Goal: Transaction & Acquisition: Subscribe to service/newsletter

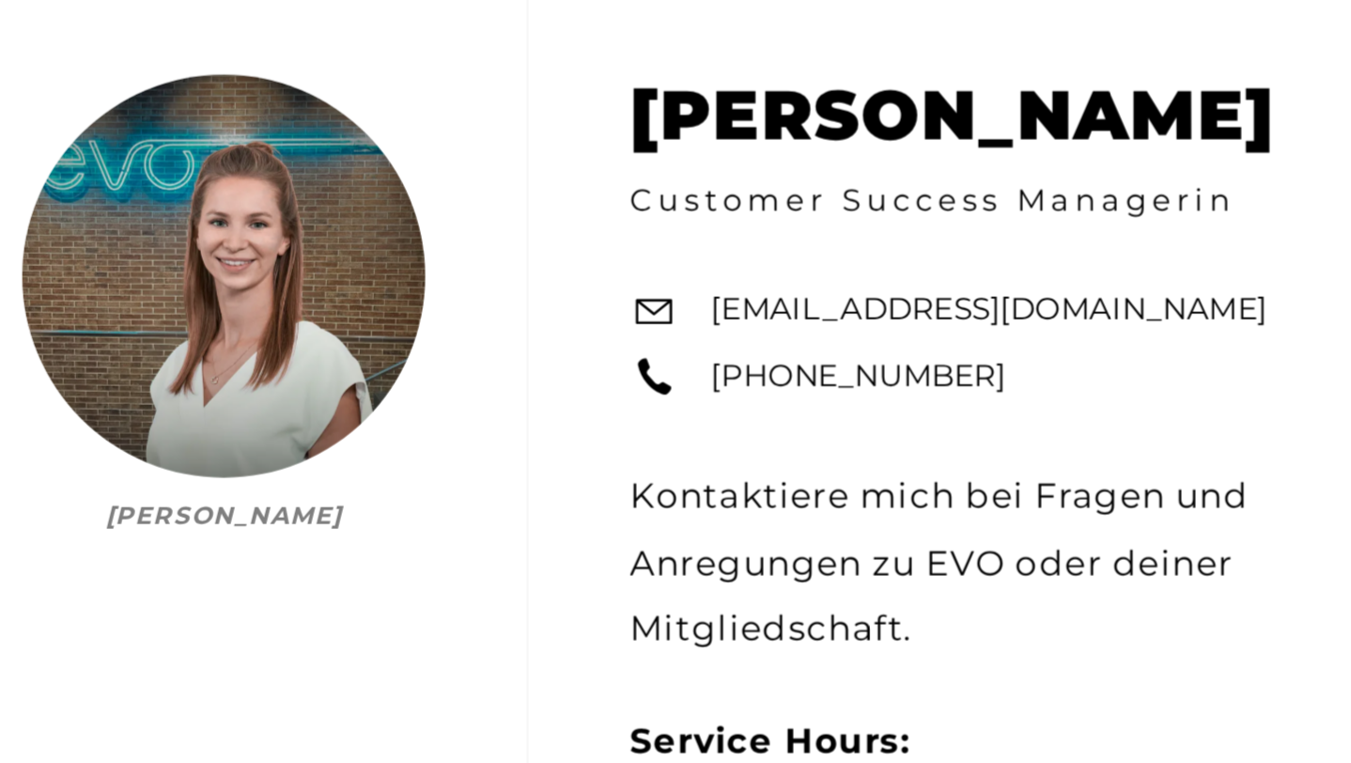
scroll to position [156, 0]
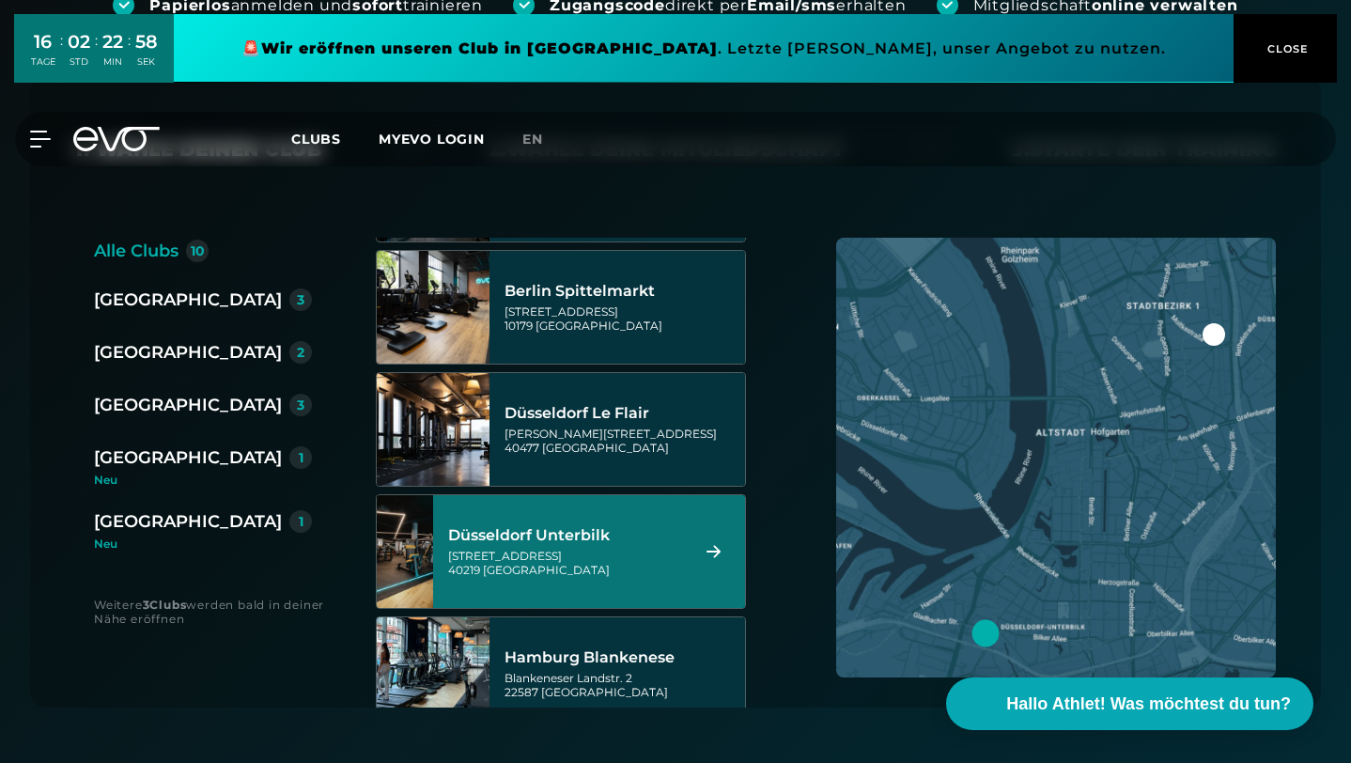
scroll to position [251, 0]
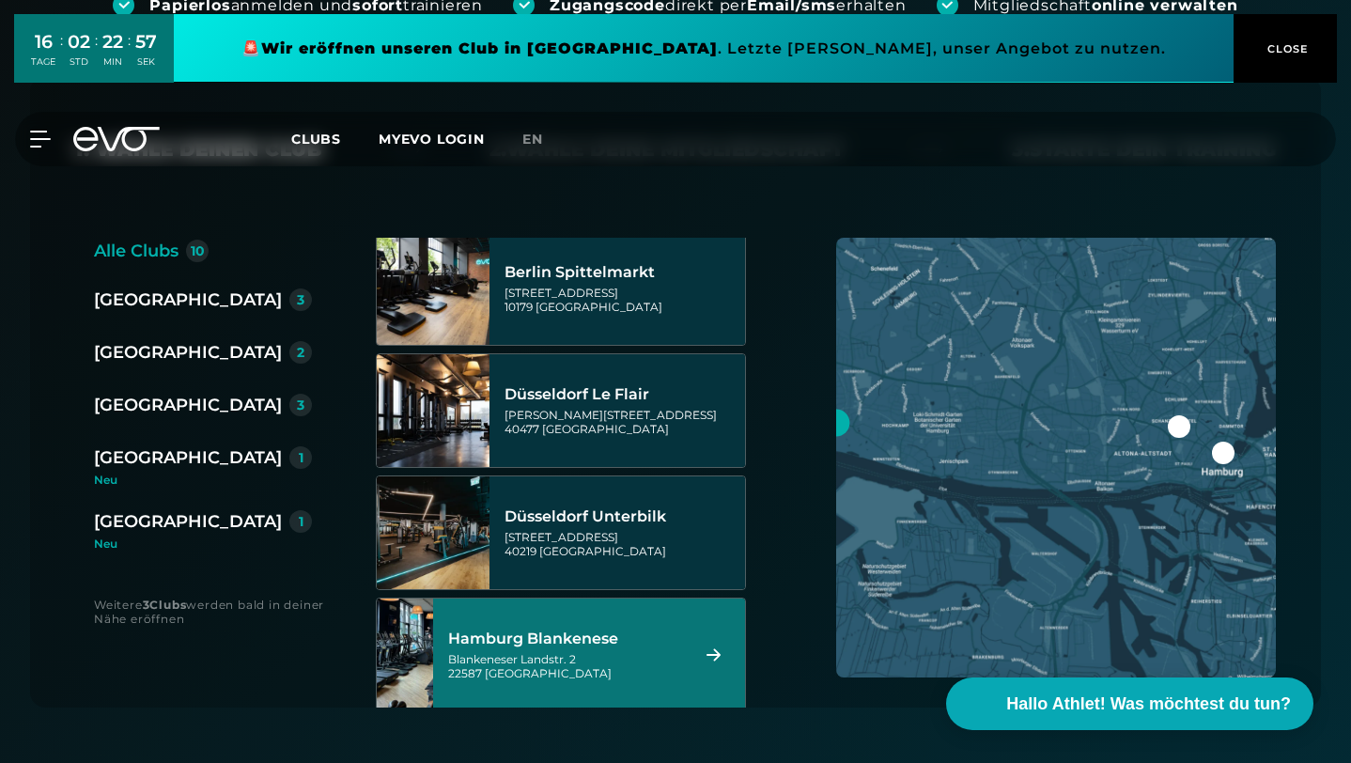
click at [586, 630] on div "Hamburg Blankenese" at bounding box center [565, 639] width 235 height 19
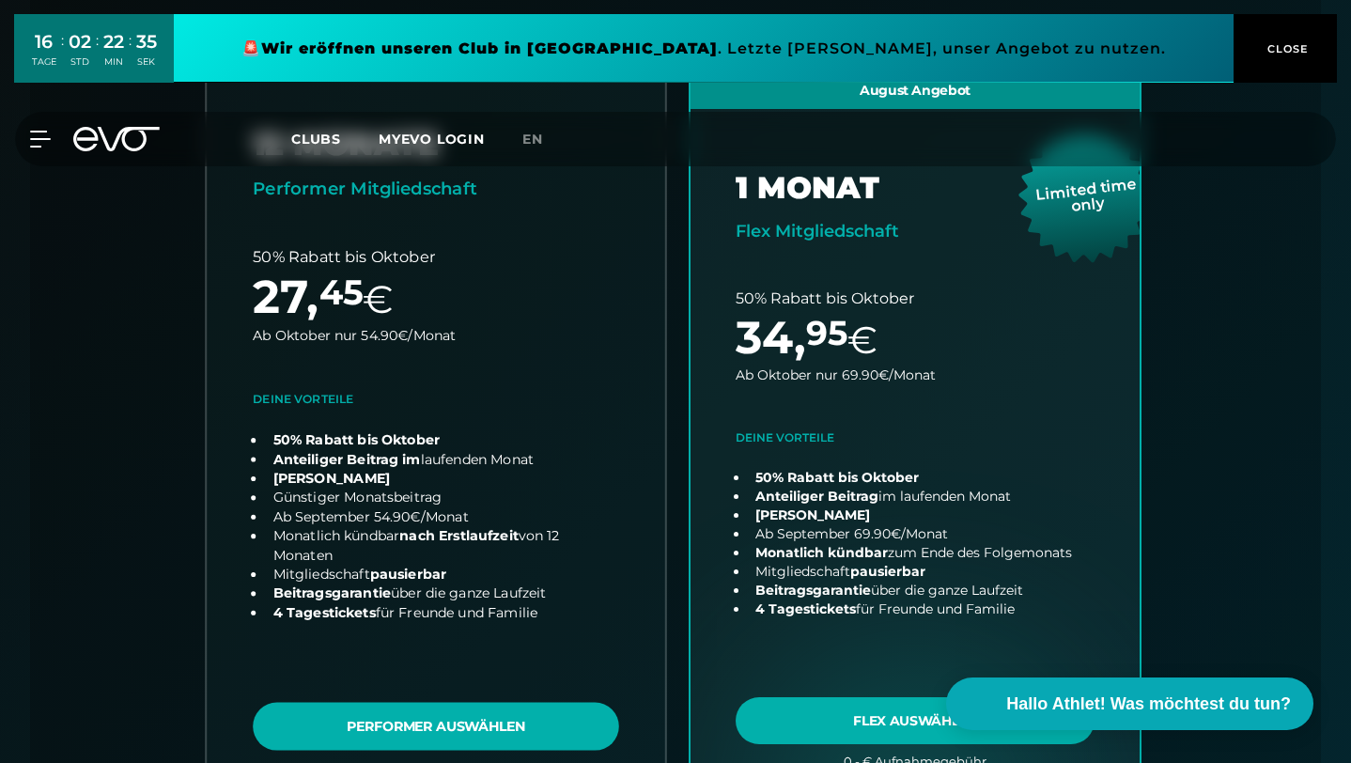
scroll to position [593, 0]
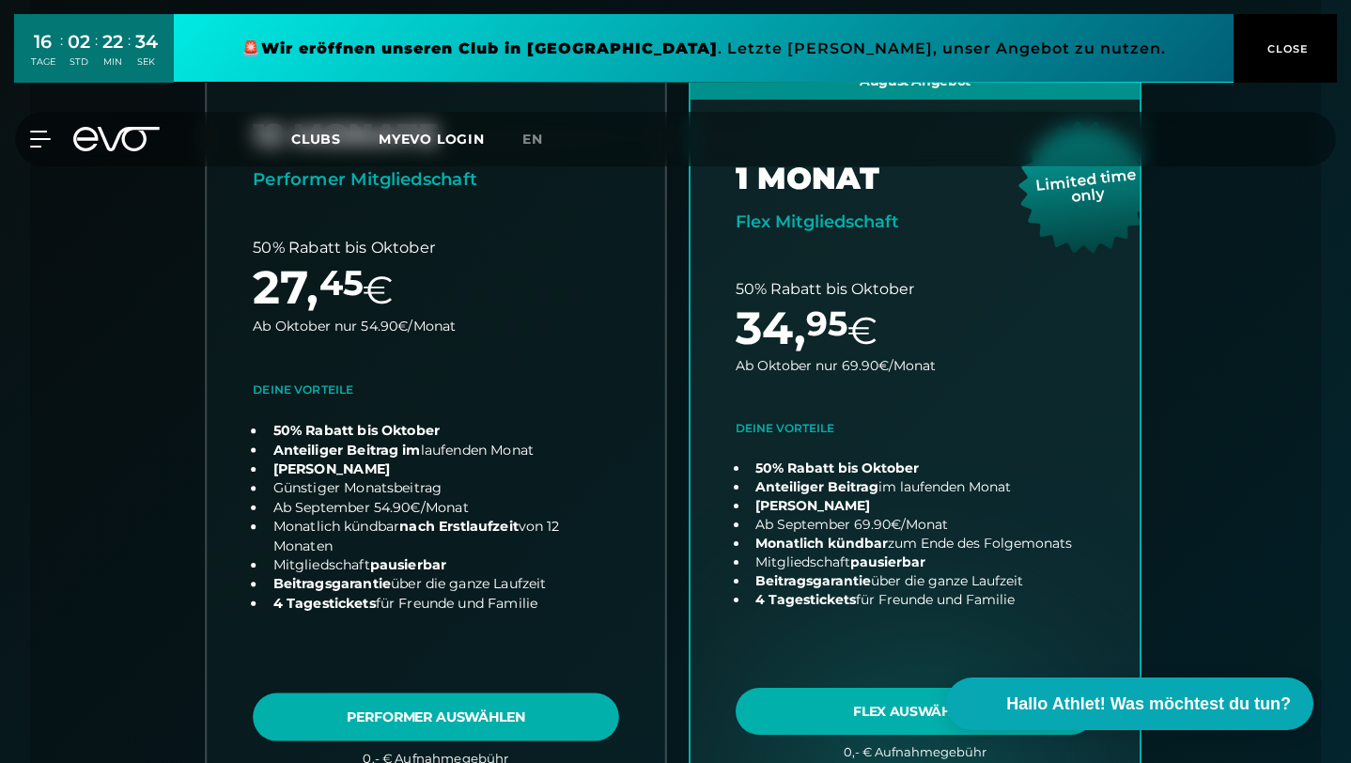
click at [487, 646] on link "choose plan" at bounding box center [436, 423] width 459 height 739
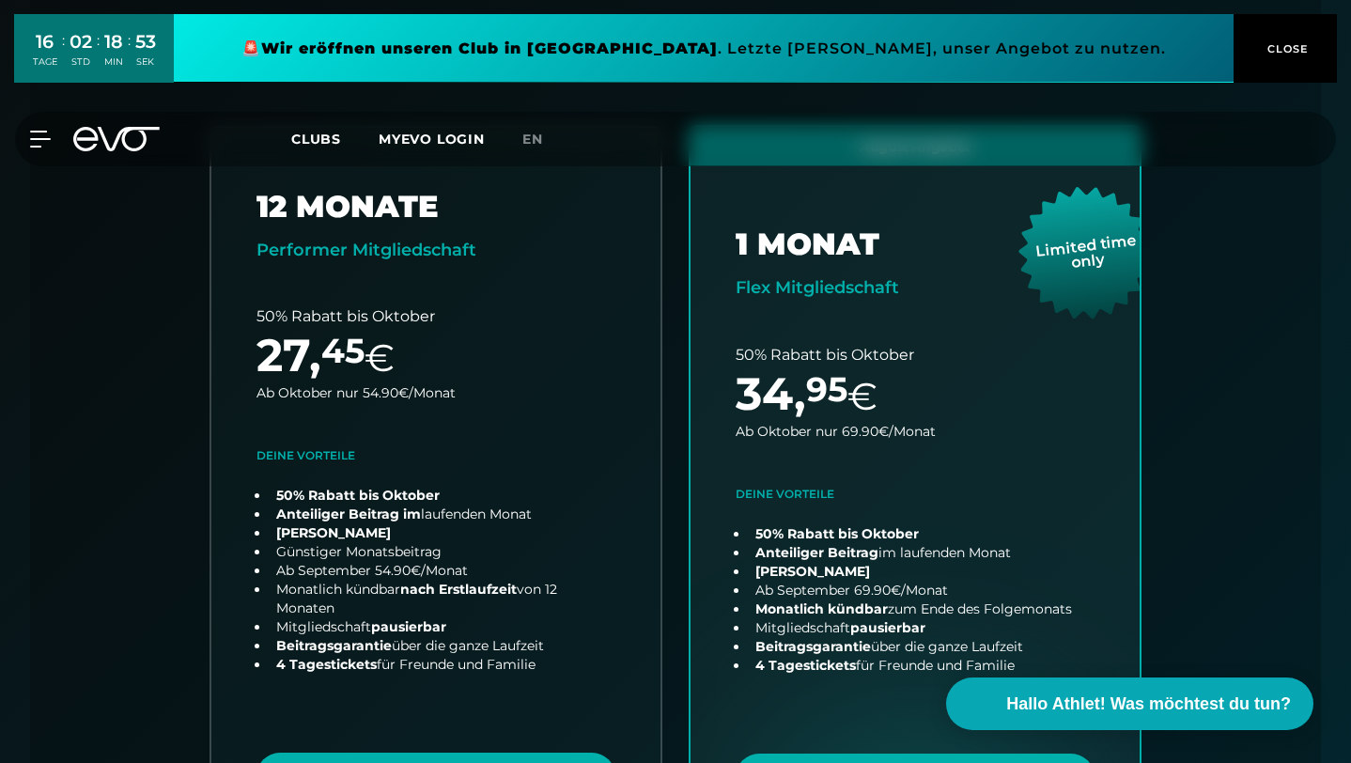
scroll to position [551, 0]
